Goal: Task Accomplishment & Management: Complete application form

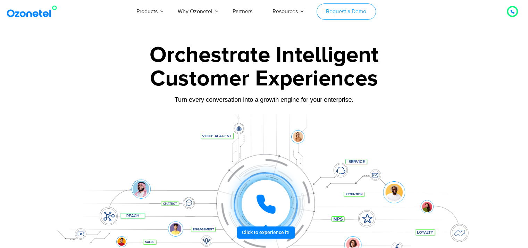
click at [329, 13] on link "Request a Demo" at bounding box center [346, 11] width 59 height 16
